Goal: Task Accomplishment & Management: Use online tool/utility

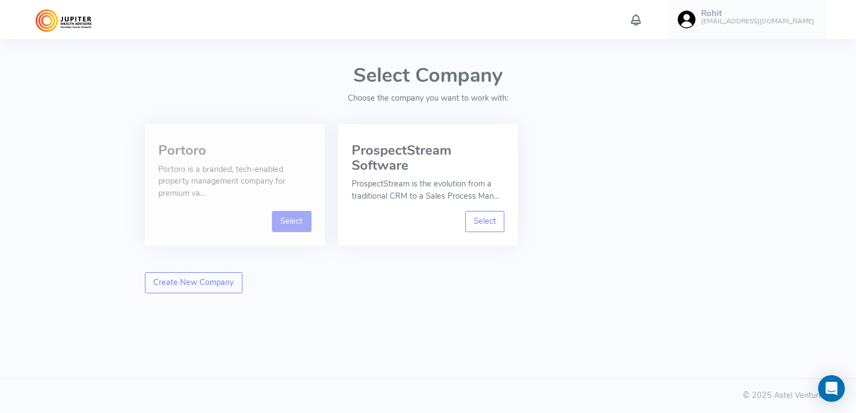
click at [302, 219] on link "Select" at bounding box center [292, 221] width 40 height 21
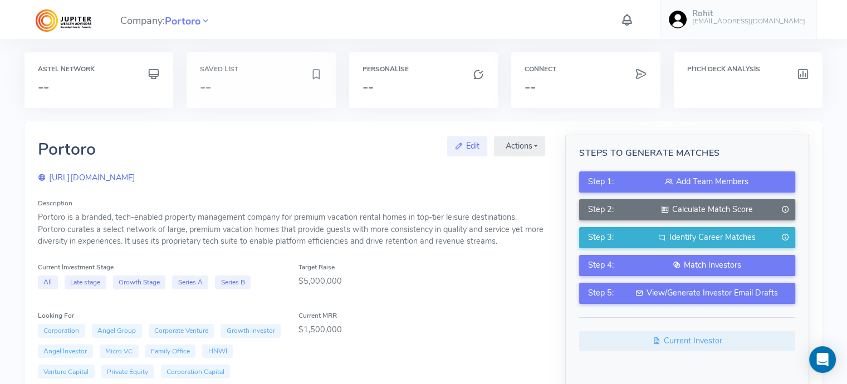
click at [219, 77] on div "Saved List --" at bounding box center [261, 80] width 149 height 56
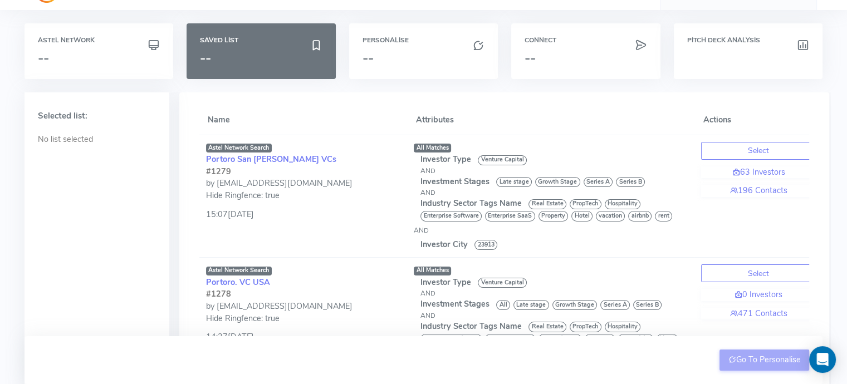
scroll to position [28, 0]
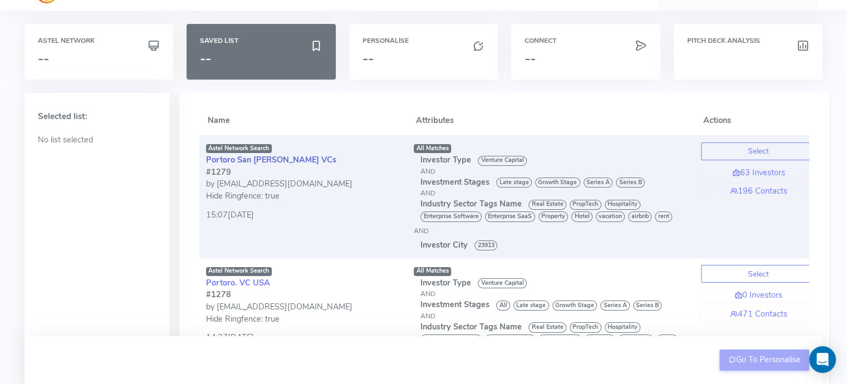
click at [267, 162] on link "Portoro San [PERSON_NAME] VCs" at bounding box center [271, 159] width 130 height 11
click at [711, 153] on button "Select" at bounding box center [758, 152] width 115 height 18
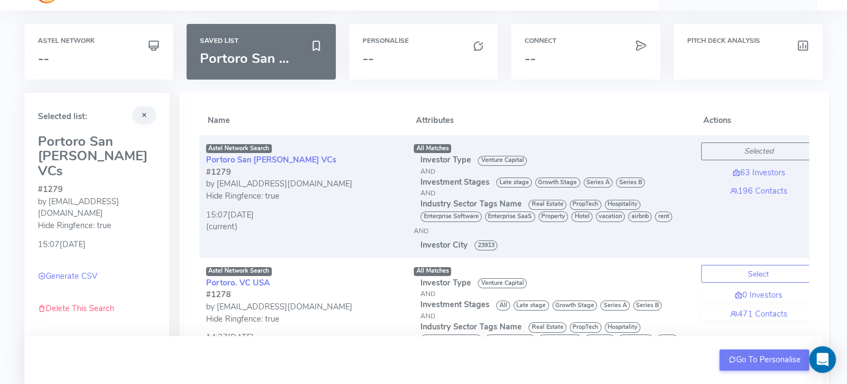
scroll to position [91, 0]
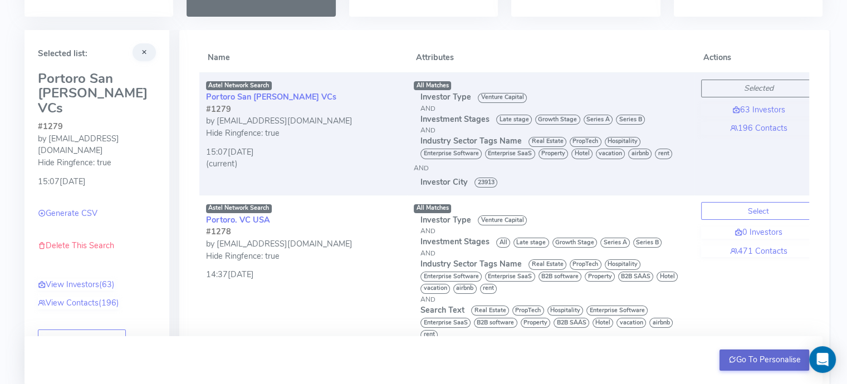
click at [748, 360] on button "Go To Personalise" at bounding box center [765, 360] width 90 height 21
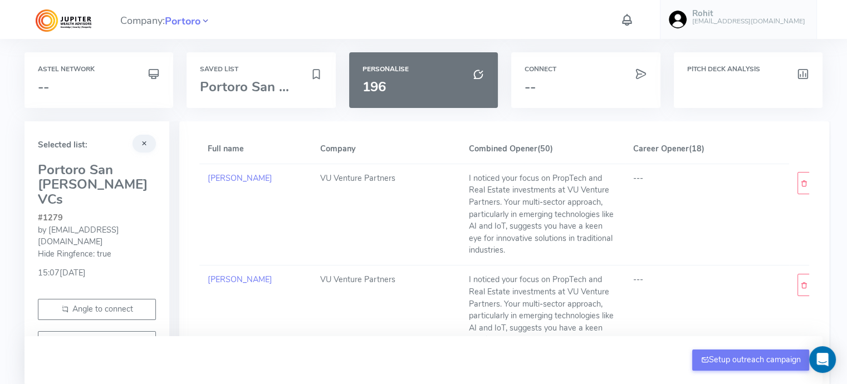
click at [208, 22] on icon at bounding box center [206, 21] width 10 height 16
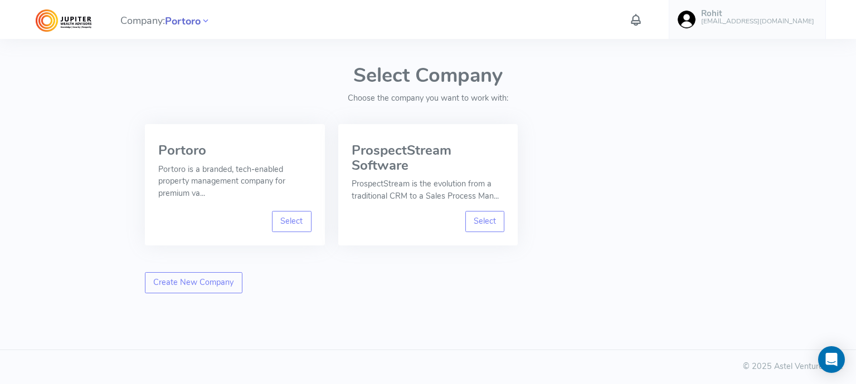
click at [194, 22] on span "Portoro" at bounding box center [183, 21] width 36 height 15
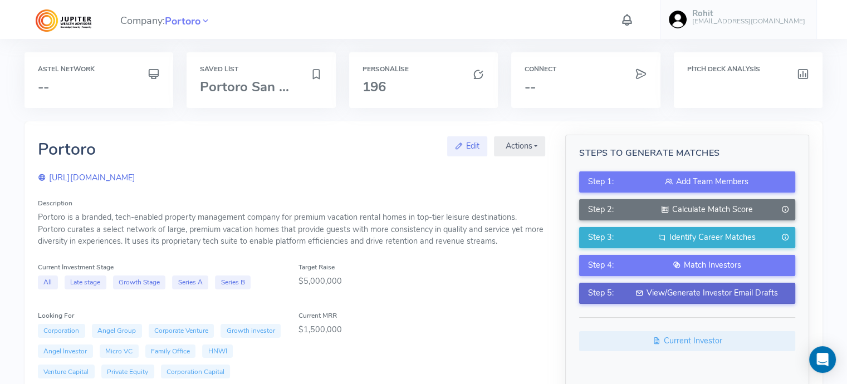
click at [619, 287] on button "Step 5: View/Generate Investor Email Drafts" at bounding box center [687, 293] width 216 height 21
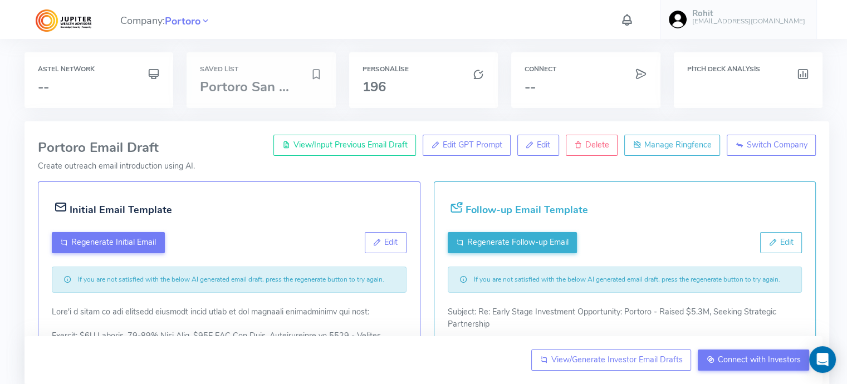
click at [262, 89] on span "Portoro San ..." at bounding box center [244, 87] width 89 height 18
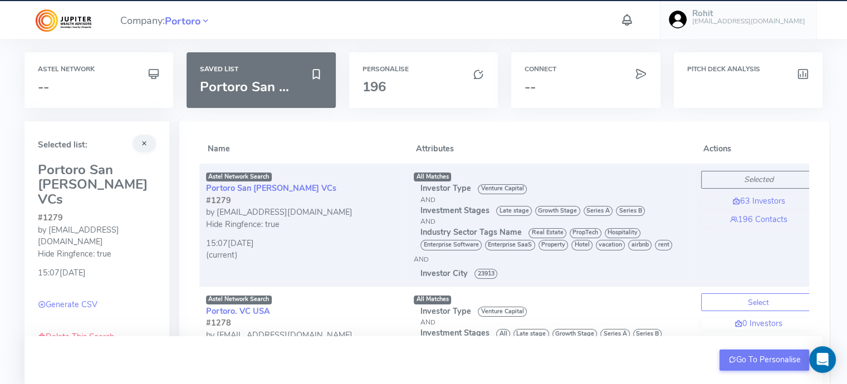
scroll to position [65, 0]
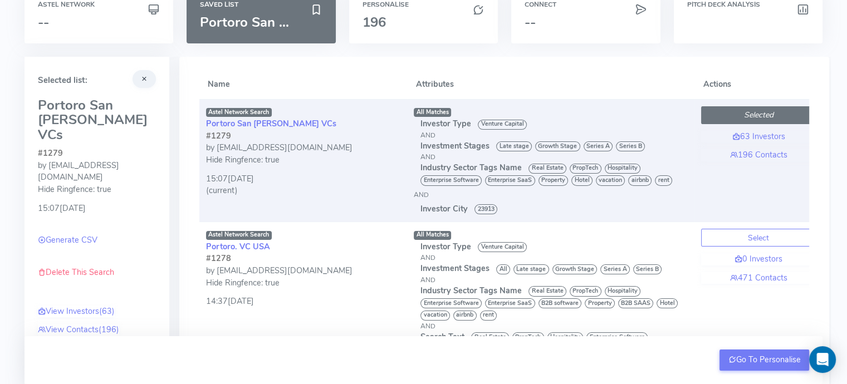
click at [778, 116] on button "Selected" at bounding box center [758, 115] width 115 height 18
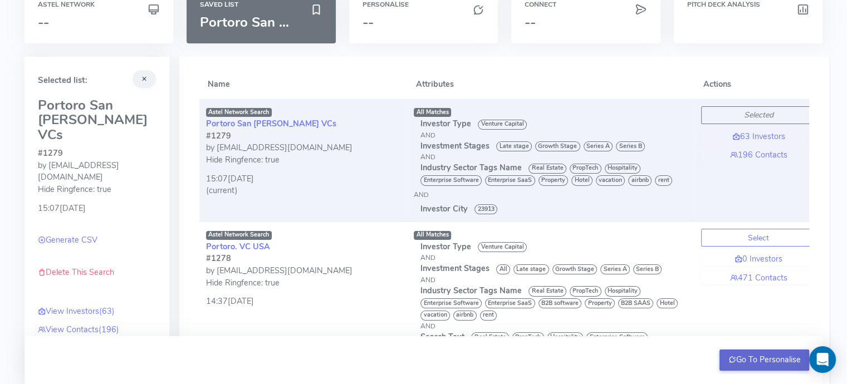
click at [758, 364] on button "Go To Personalise" at bounding box center [765, 360] width 90 height 21
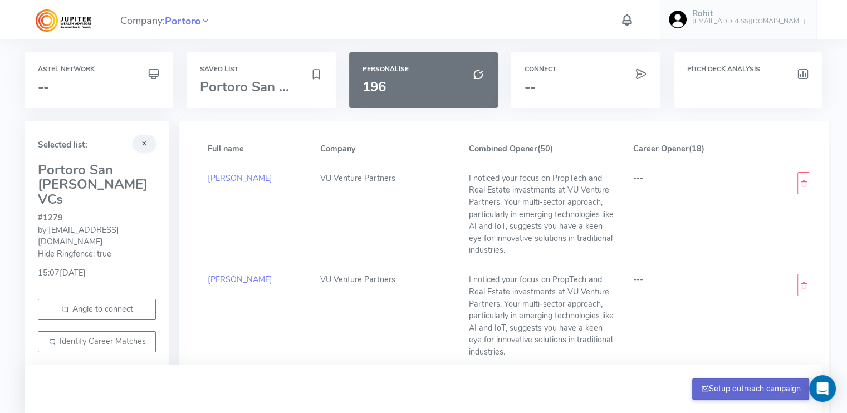
click at [746, 389] on button "Setup outreach campaign" at bounding box center [750, 389] width 117 height 21
click at [225, 85] on span "Portoro San ..." at bounding box center [244, 87] width 89 height 18
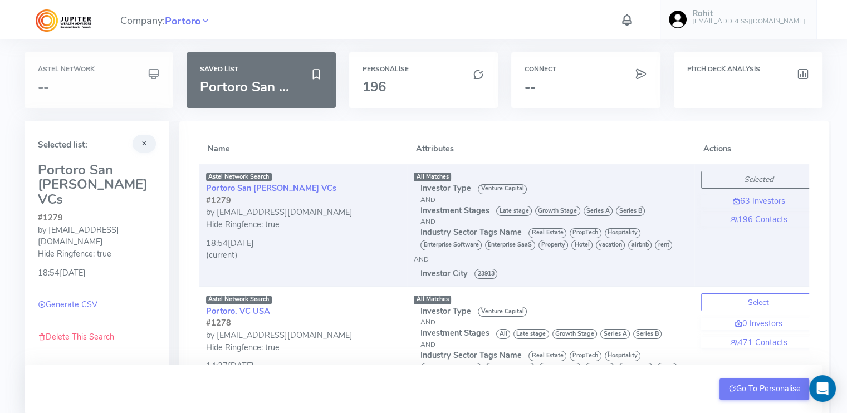
click at [82, 71] on h6 "Astel Network" at bounding box center [99, 69] width 122 height 7
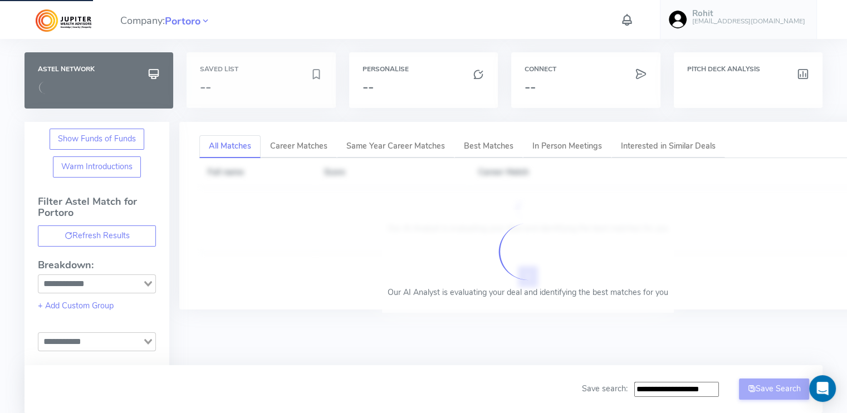
type input "**********"
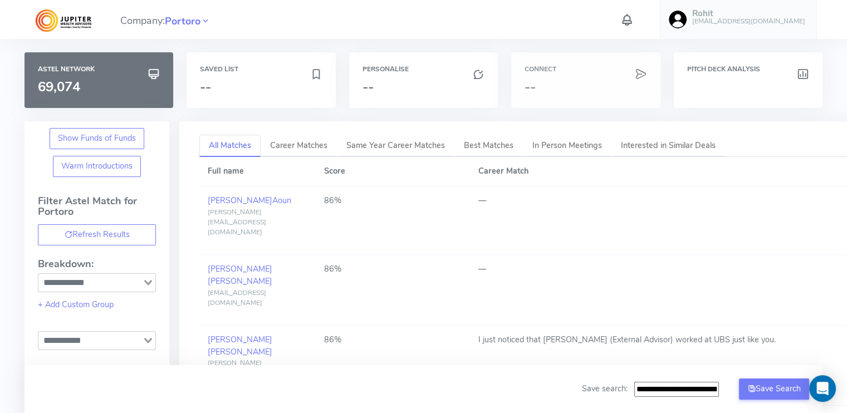
click at [562, 76] on div "Connect --" at bounding box center [585, 80] width 149 height 56
click at [541, 68] on h6 "Connect" at bounding box center [586, 69] width 122 height 7
click at [724, 75] on div "Pitch Deck Analysis" at bounding box center [748, 80] width 149 height 56
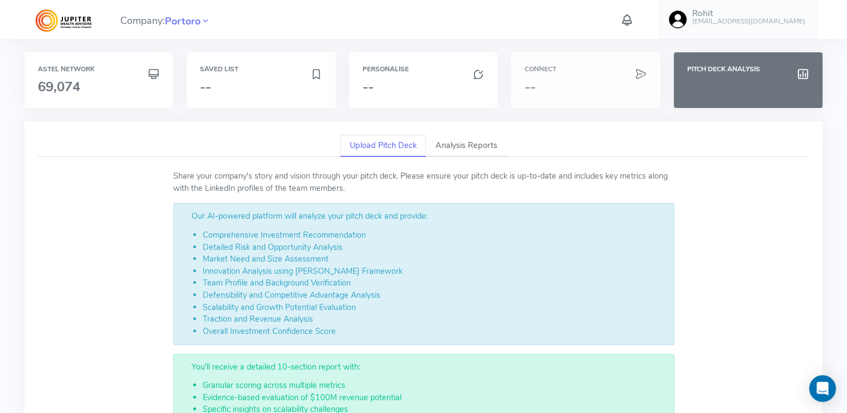
click at [597, 74] on div "Connect --" at bounding box center [585, 80] width 149 height 56
click at [548, 75] on div "Connect --" at bounding box center [585, 80] width 149 height 56
click at [538, 74] on div "Connect --" at bounding box center [585, 80] width 149 height 56
click at [406, 66] on h6 "Personalise" at bounding box center [424, 69] width 122 height 7
